Goal: Transaction & Acquisition: Purchase product/service

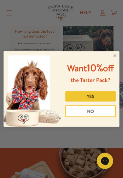
scroll to position [1302, 0]
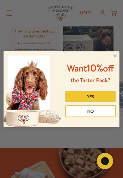
click at [75, 102] on button "YES" at bounding box center [90, 96] width 50 height 10
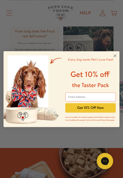
click at [75, 97] on input "Email Address" at bounding box center [90, 96] width 50 height 9
type input "lucemetta@gmail.com"
click at [73, 108] on button "Get 10% Off Now" at bounding box center [90, 107] width 50 height 9
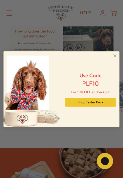
click at [78, 103] on button "Shop Taster Pack" at bounding box center [90, 102] width 50 height 9
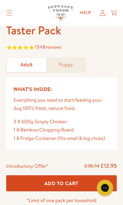
scroll to position [122, 0]
click at [33, 178] on button "Add To Cart" at bounding box center [61, 183] width 110 height 16
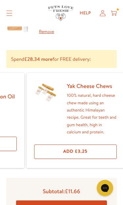
scroll to position [0, 83]
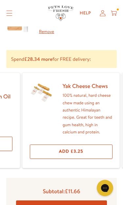
click at [54, 155] on button "Add £3.25" at bounding box center [71, 151] width 82 height 14
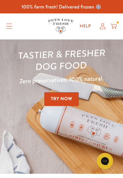
click at [62, 99] on link "Try Now" at bounding box center [61, 99] width 34 height 14
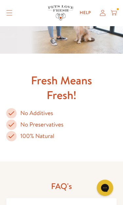
scroll to position [1253, 0]
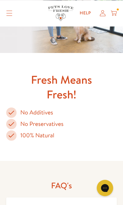
click at [115, 10] on icon at bounding box center [113, 12] width 6 height 7
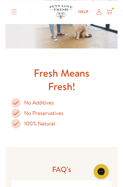
scroll to position [1253, 0]
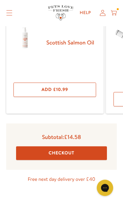
scroll to position [175, 0]
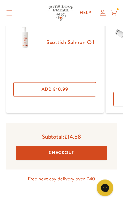
click at [42, 160] on button "Checkout" at bounding box center [61, 153] width 91 height 14
